Goal: Register for event/course

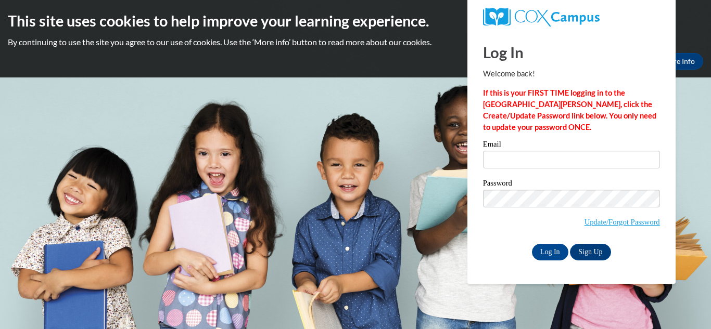
type input "seposey27@gmail.com"
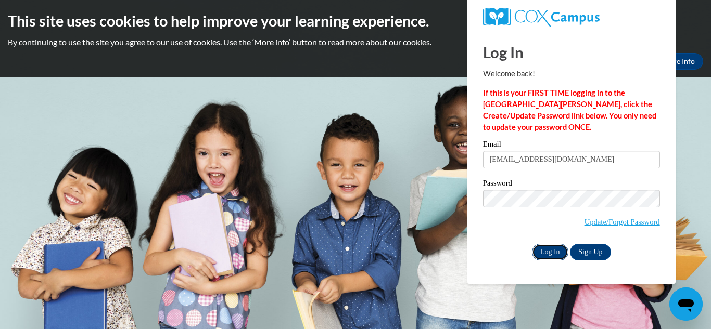
click at [550, 253] on input "Log In" at bounding box center [550, 252] width 36 height 17
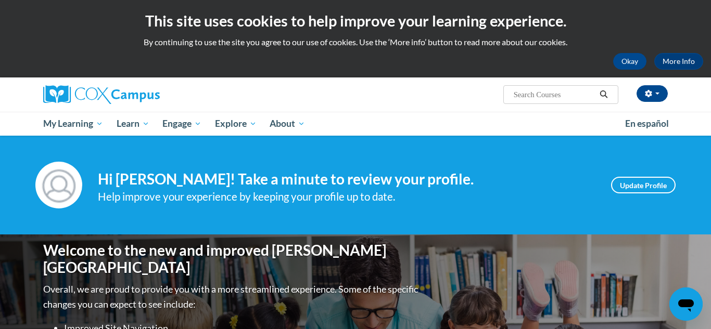
click at [516, 90] on input "Search..." at bounding box center [554, 94] width 83 height 12
type input "vocabulary"
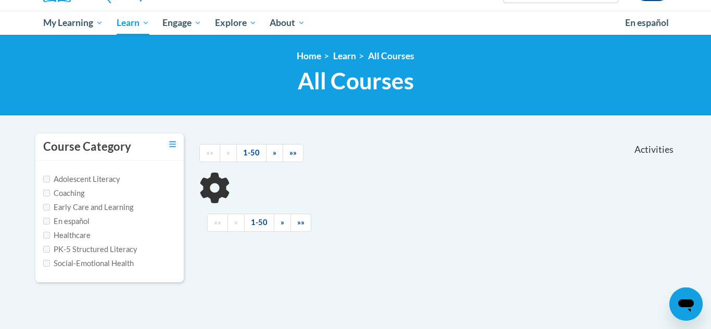
scroll to position [101, 0]
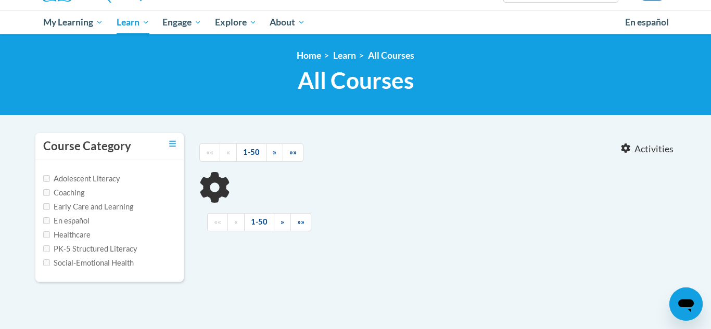
type input "vocabulary"
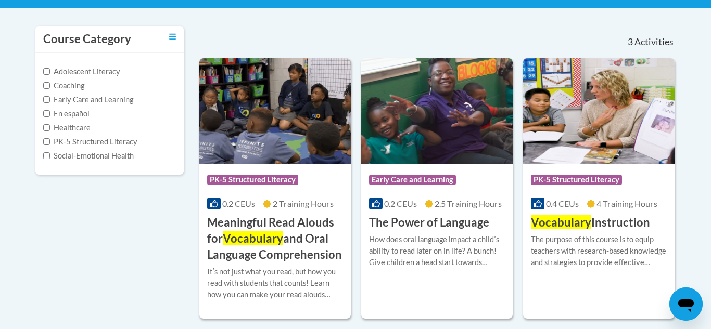
scroll to position [222, 0]
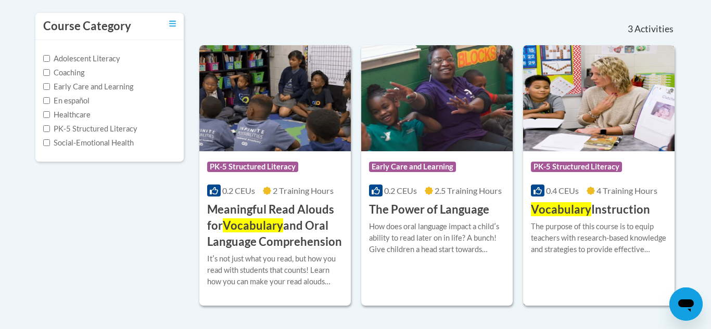
click at [567, 215] on span "Vocabulary" at bounding box center [561, 209] width 60 height 14
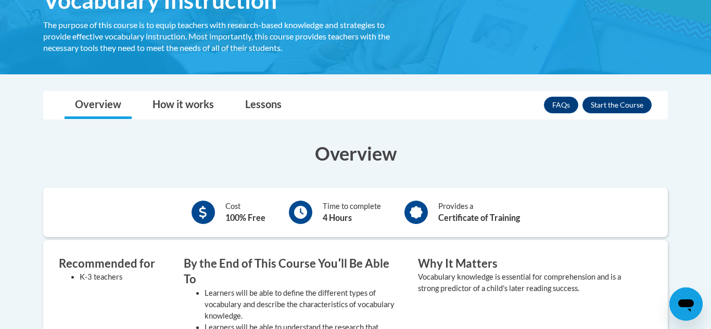
scroll to position [222, 0]
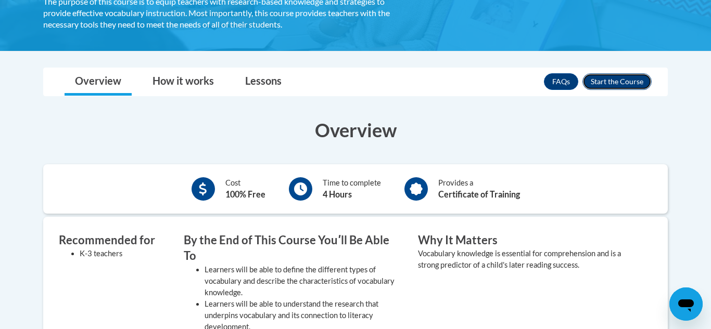
click at [602, 79] on button "Enroll" at bounding box center [616, 81] width 69 height 17
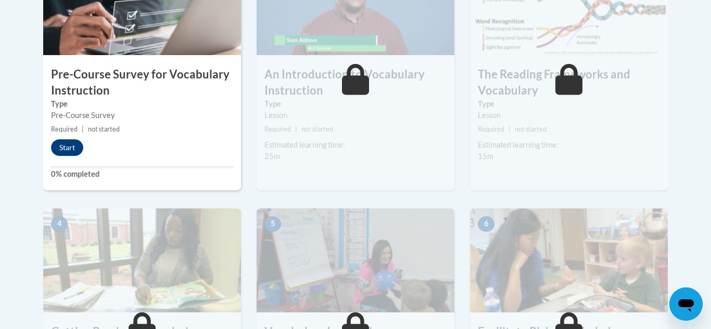
scroll to position [397, 0]
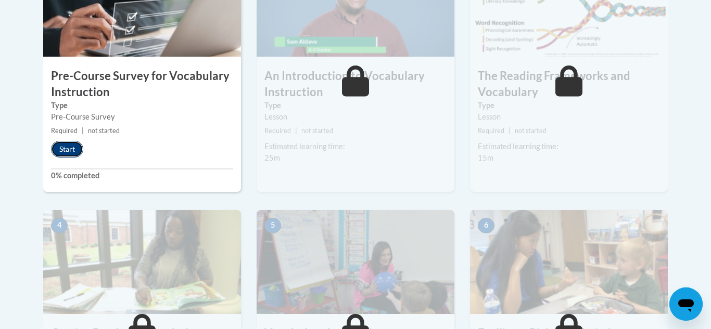
click at [71, 148] on button "Start" at bounding box center [67, 149] width 32 height 17
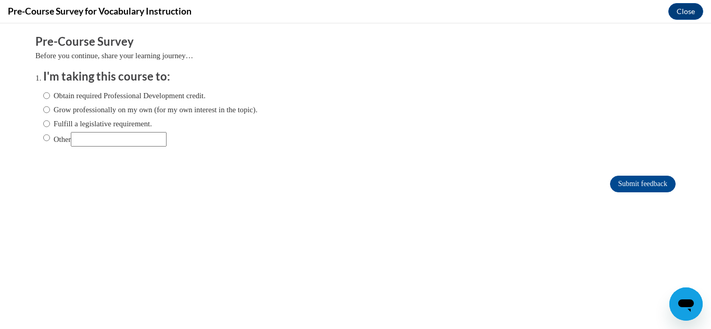
scroll to position [0, 0]
click at [85, 140] on input "Other" at bounding box center [119, 139] width 96 height 15
type input "for my class and to become a great teacher"
click at [636, 180] on input "Submit feedback" at bounding box center [643, 184] width 66 height 17
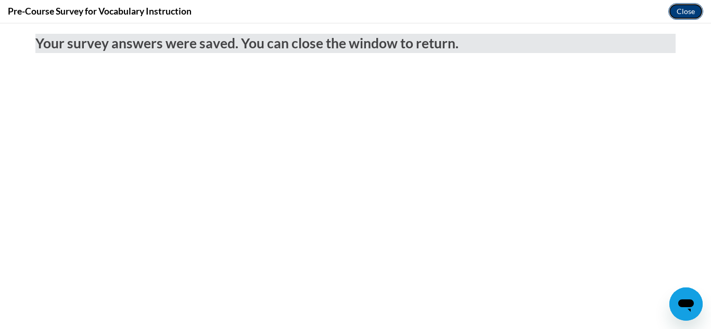
click at [679, 14] on button "Close" at bounding box center [685, 11] width 35 height 17
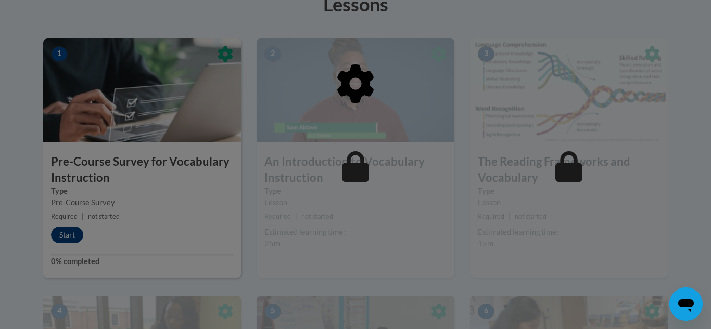
scroll to position [311, 0]
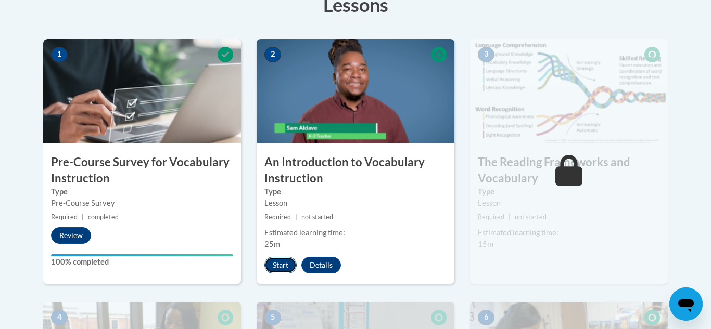
click at [278, 265] on button "Start" at bounding box center [280, 265] width 32 height 17
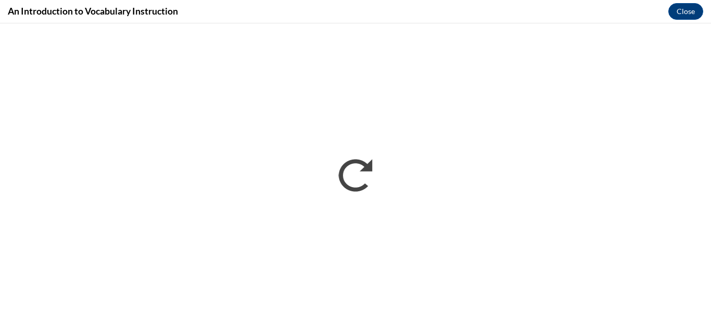
scroll to position [0, 0]
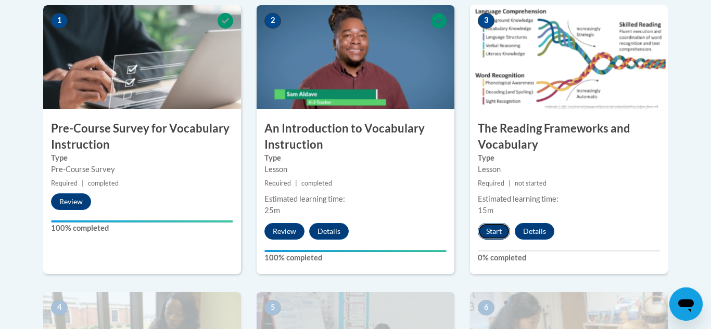
click at [492, 238] on button "Start" at bounding box center [494, 231] width 32 height 17
